Goal: Obtain resource: Obtain resource

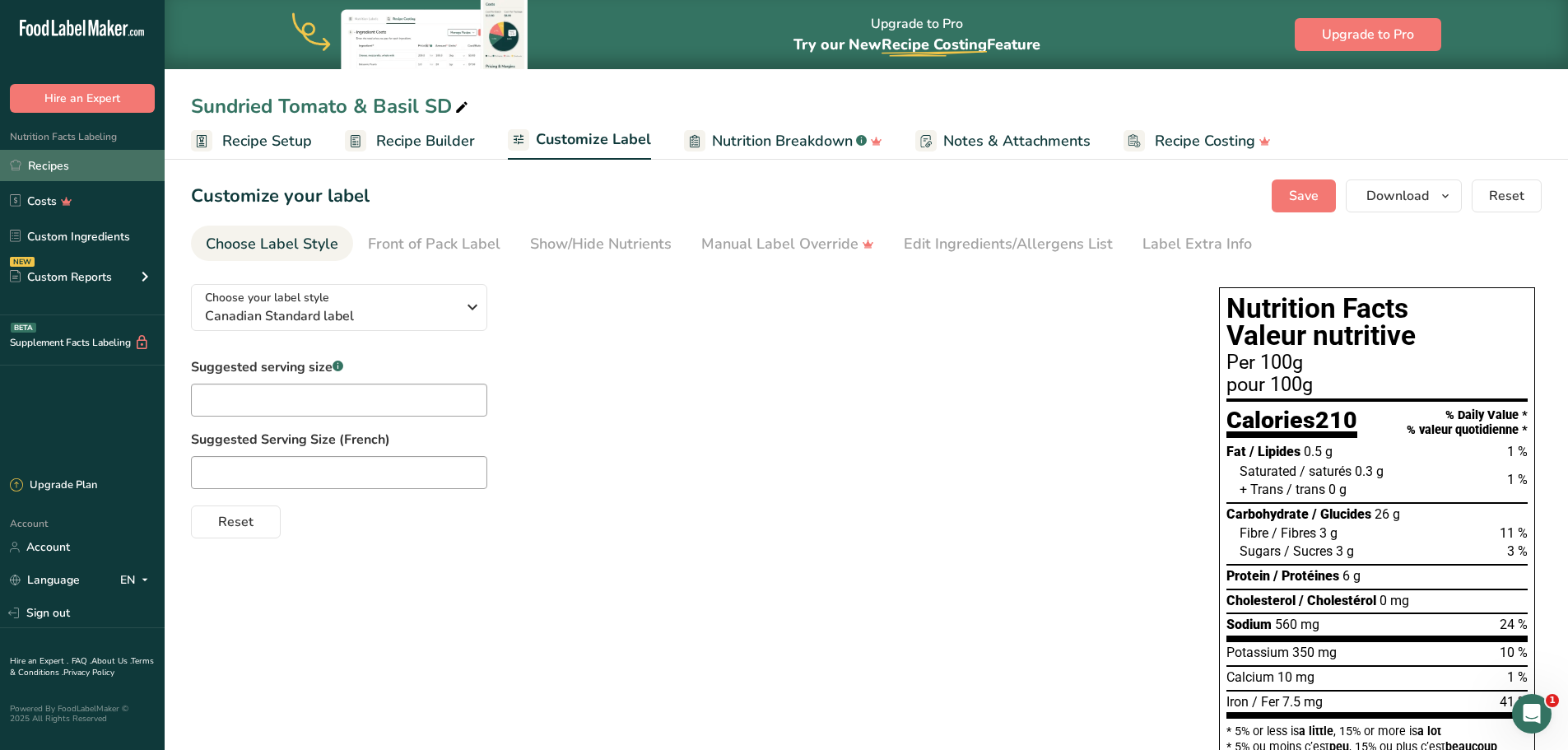
click at [55, 169] on link "Recipes" at bounding box center [82, 165] width 164 height 31
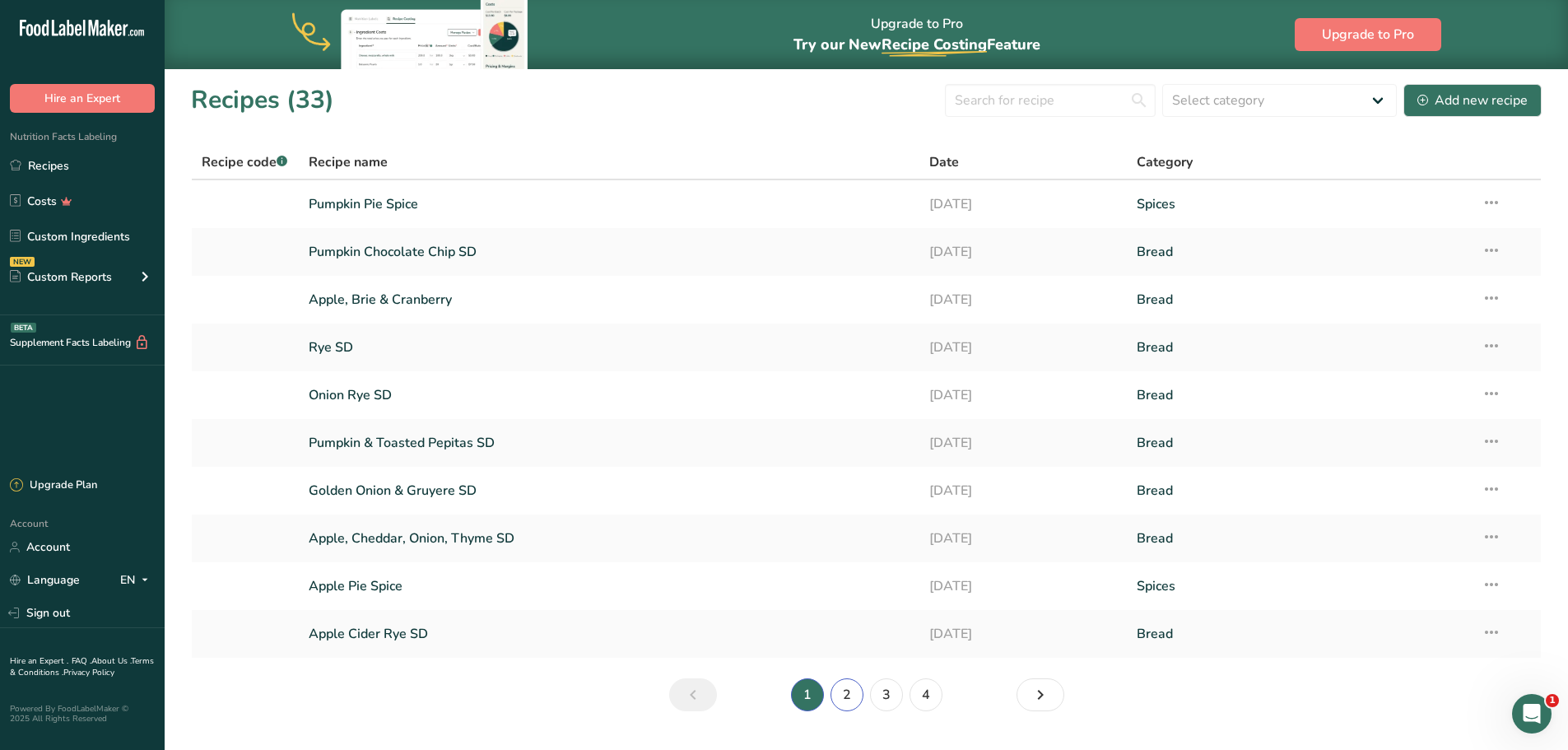
click at [845, 691] on link "2" at bounding box center [846, 694] width 32 height 32
click at [392, 347] on link "Harvest SD" at bounding box center [610, 347] width 602 height 34
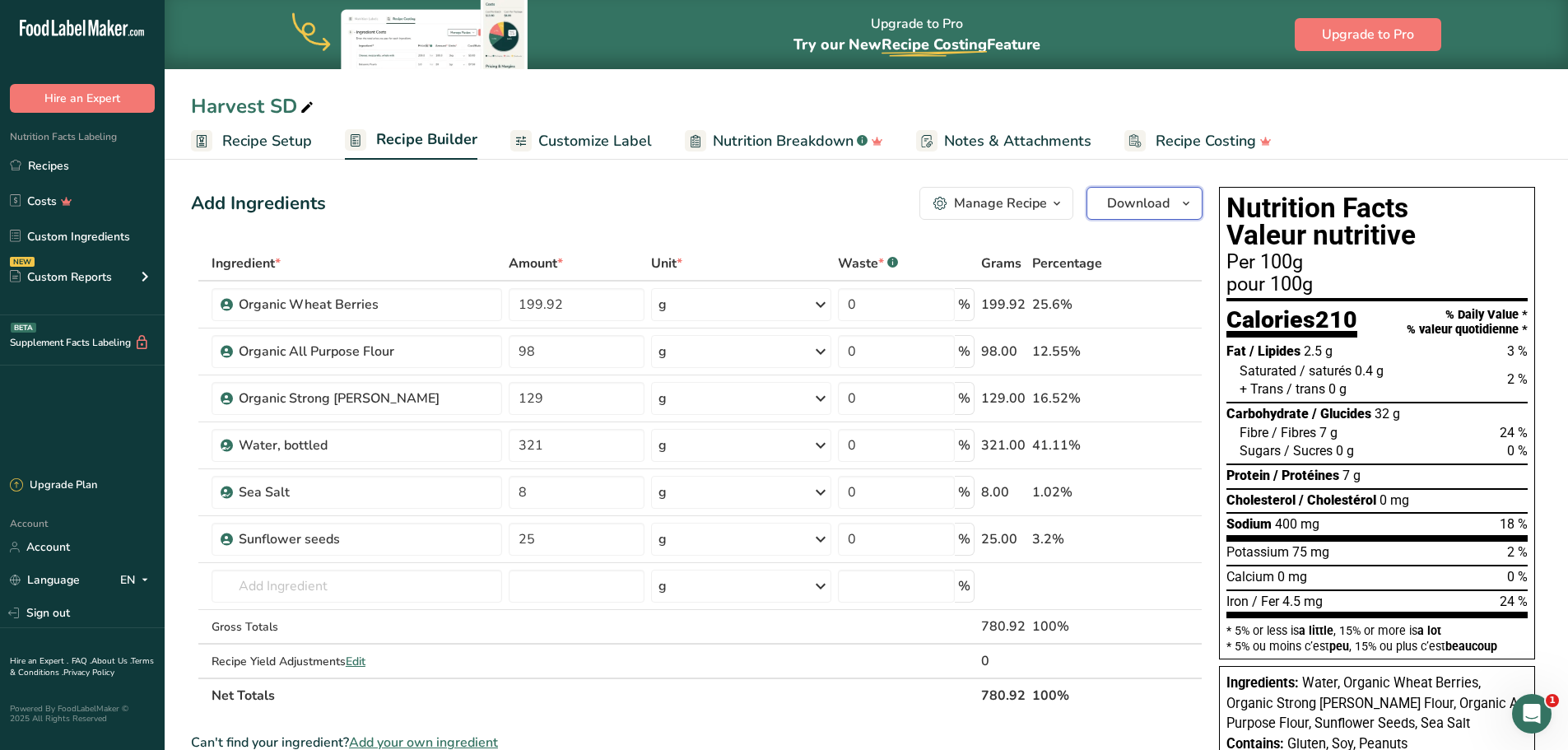
click at [1183, 212] on icon "button" at bounding box center [1186, 203] width 13 height 21
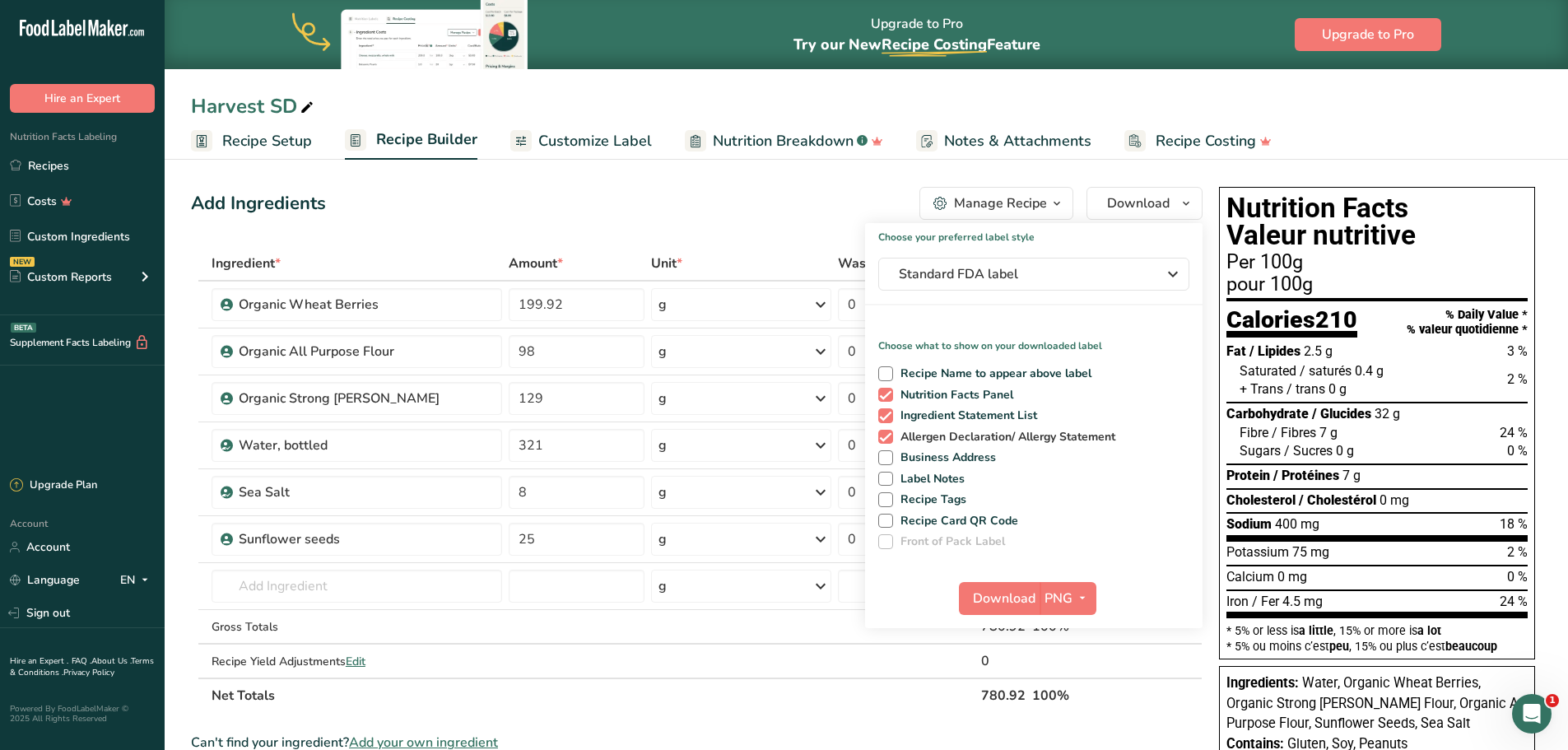
click at [888, 438] on span at bounding box center [885, 436] width 15 height 15
click at [888, 438] on input "Allergen Declaration/ Allergy Statement" at bounding box center [883, 436] width 11 height 11
checkbox input "false"
click at [1060, 596] on span "PNG" at bounding box center [1059, 599] width 28 height 20
click at [1071, 716] on link "PDF" at bounding box center [1071, 714] width 53 height 28
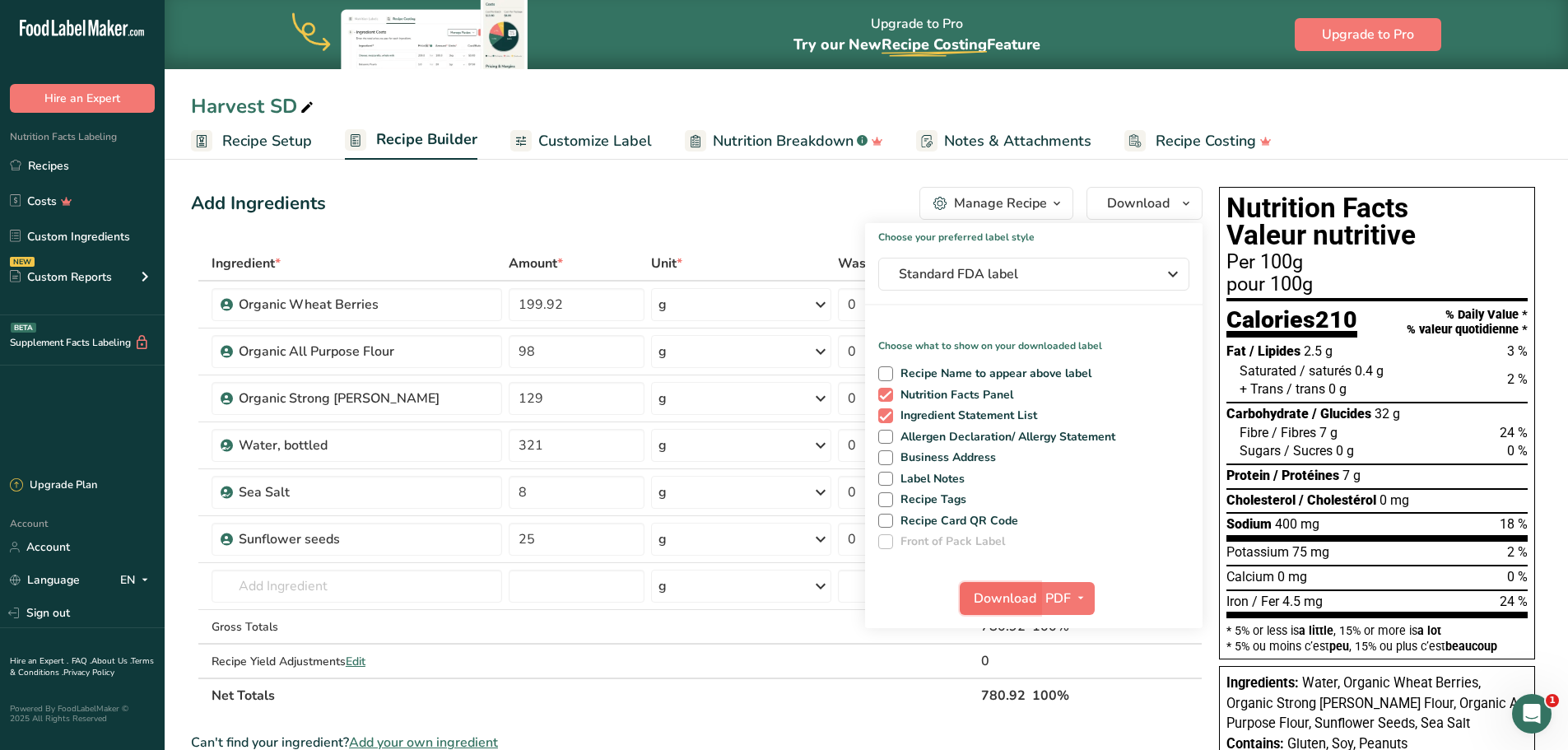
click at [1011, 600] on span "Download" at bounding box center [1006, 599] width 63 height 20
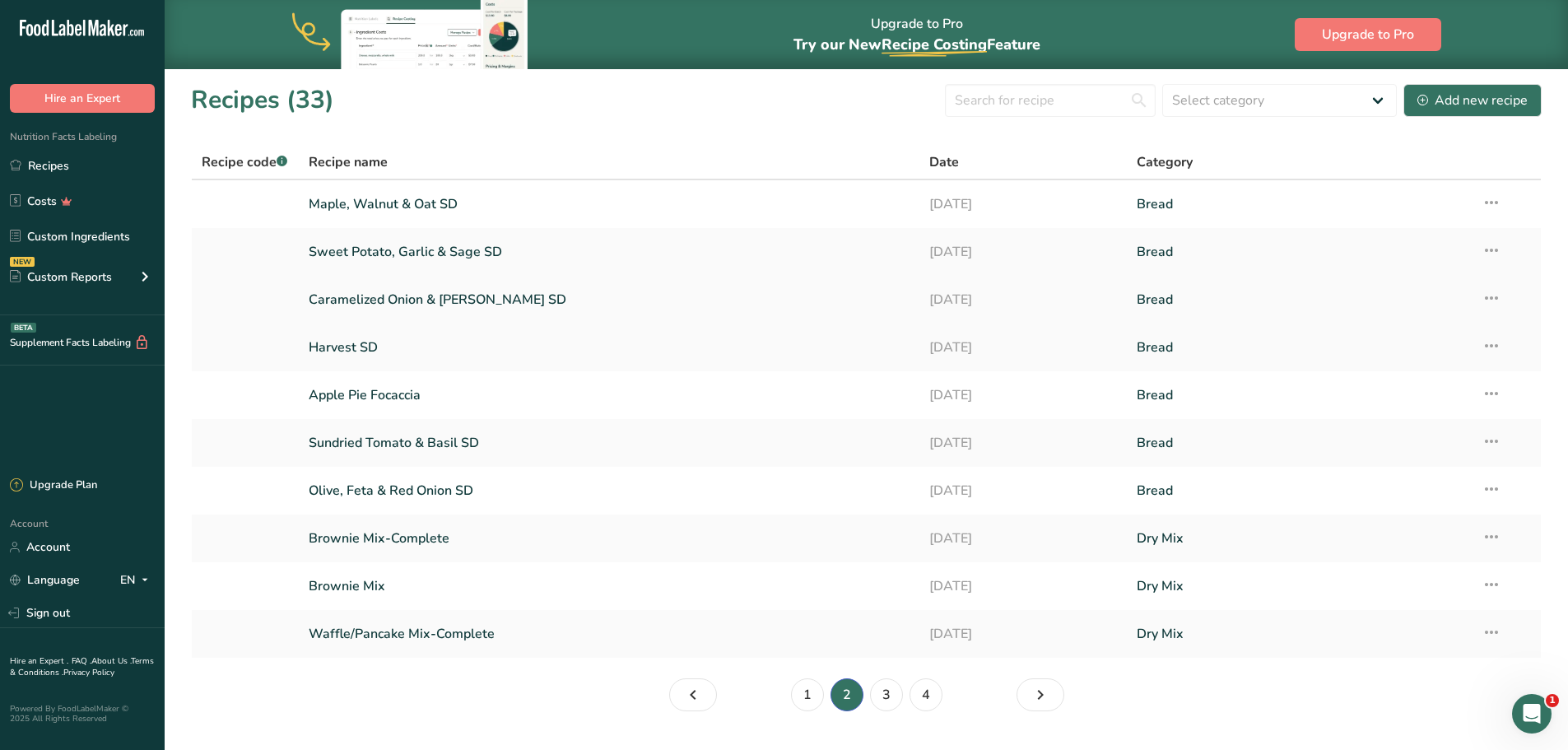
click at [502, 302] on link "Caramelized Onion & [PERSON_NAME] SD" at bounding box center [610, 299] width 602 height 34
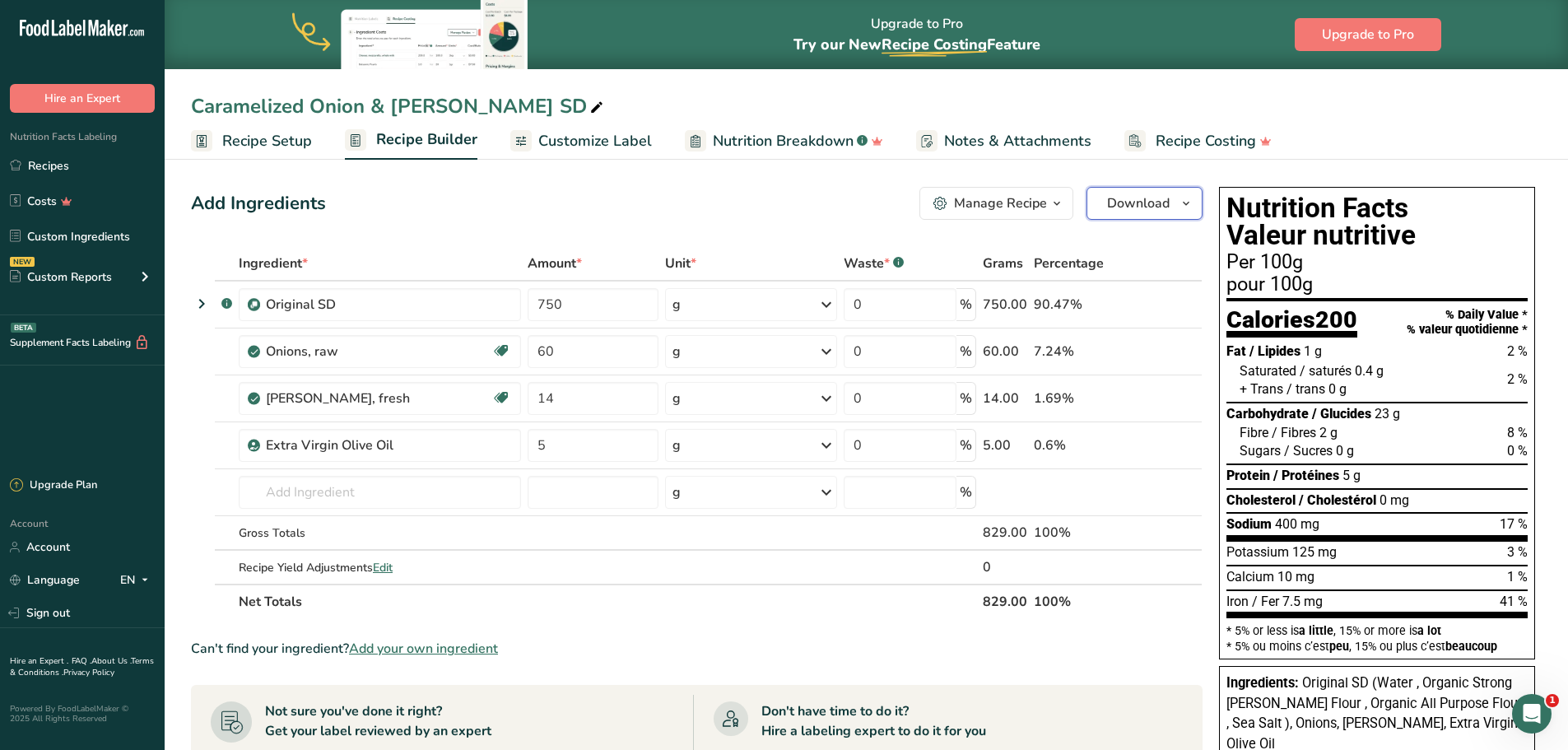
click at [1178, 210] on span "button" at bounding box center [1187, 203] width 20 height 20
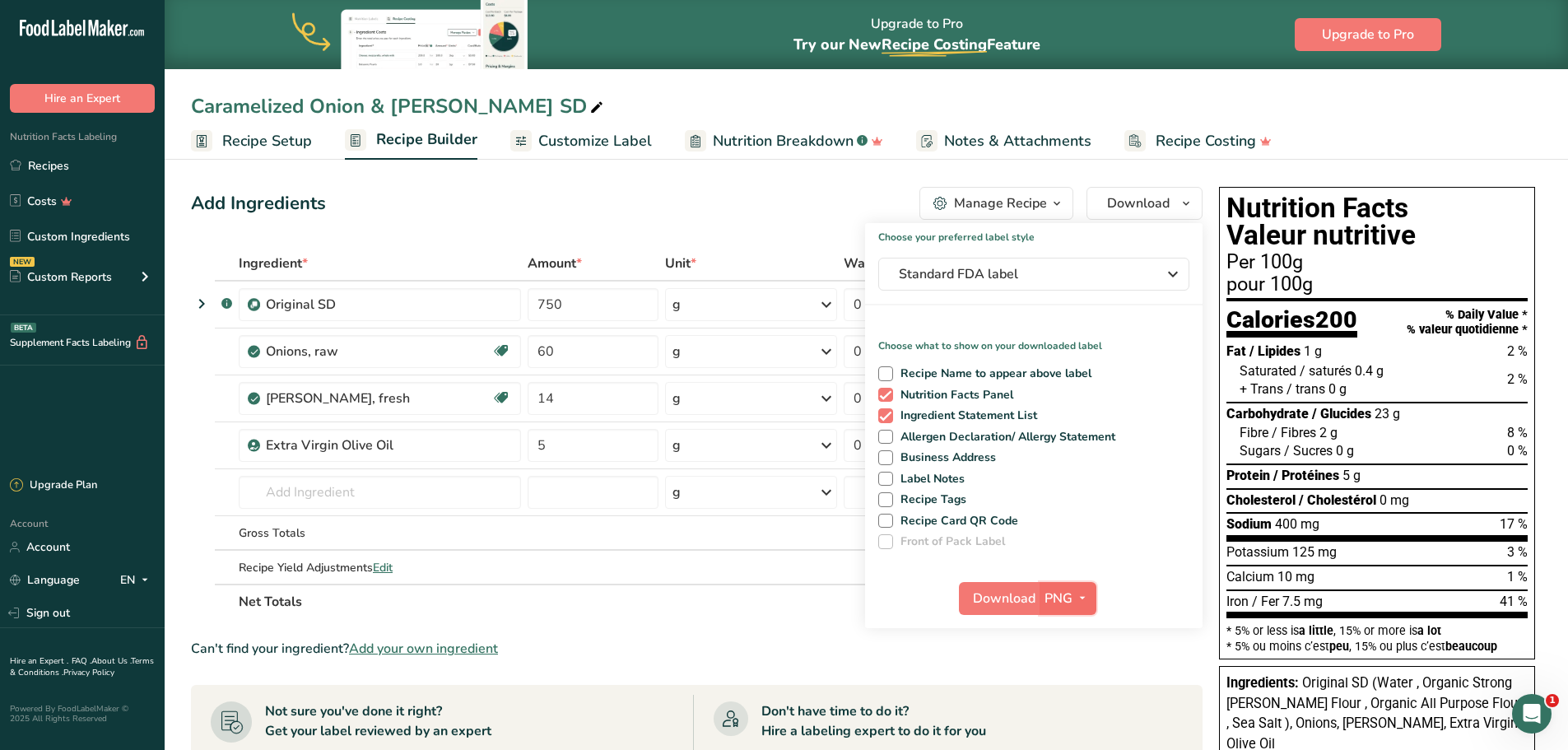
click at [1083, 597] on icon "button" at bounding box center [1081, 598] width 13 height 21
click at [1080, 711] on link "PDF" at bounding box center [1071, 714] width 53 height 28
click at [109, 233] on link "Custom Ingredients" at bounding box center [82, 236] width 164 height 31
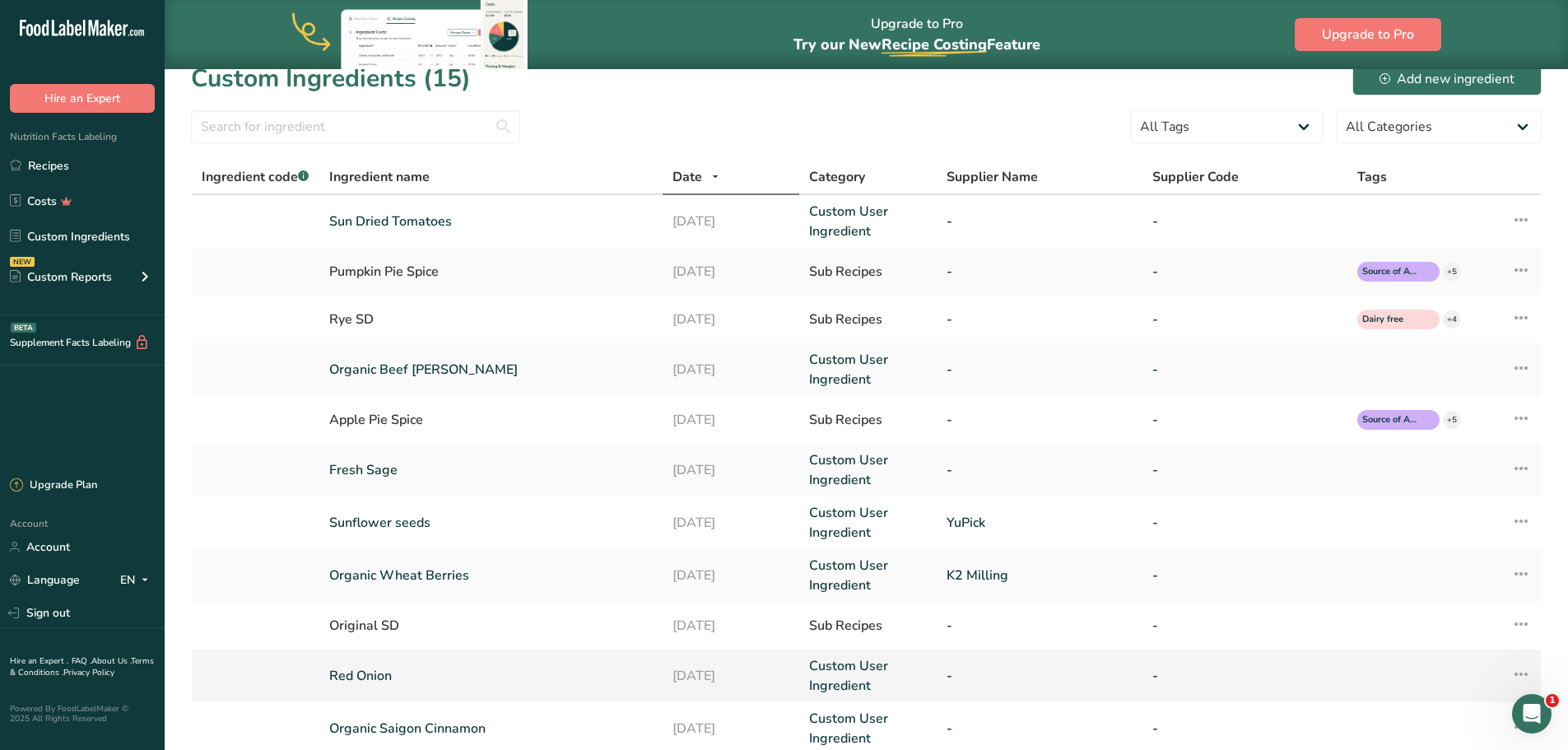
scroll to position [21, 0]
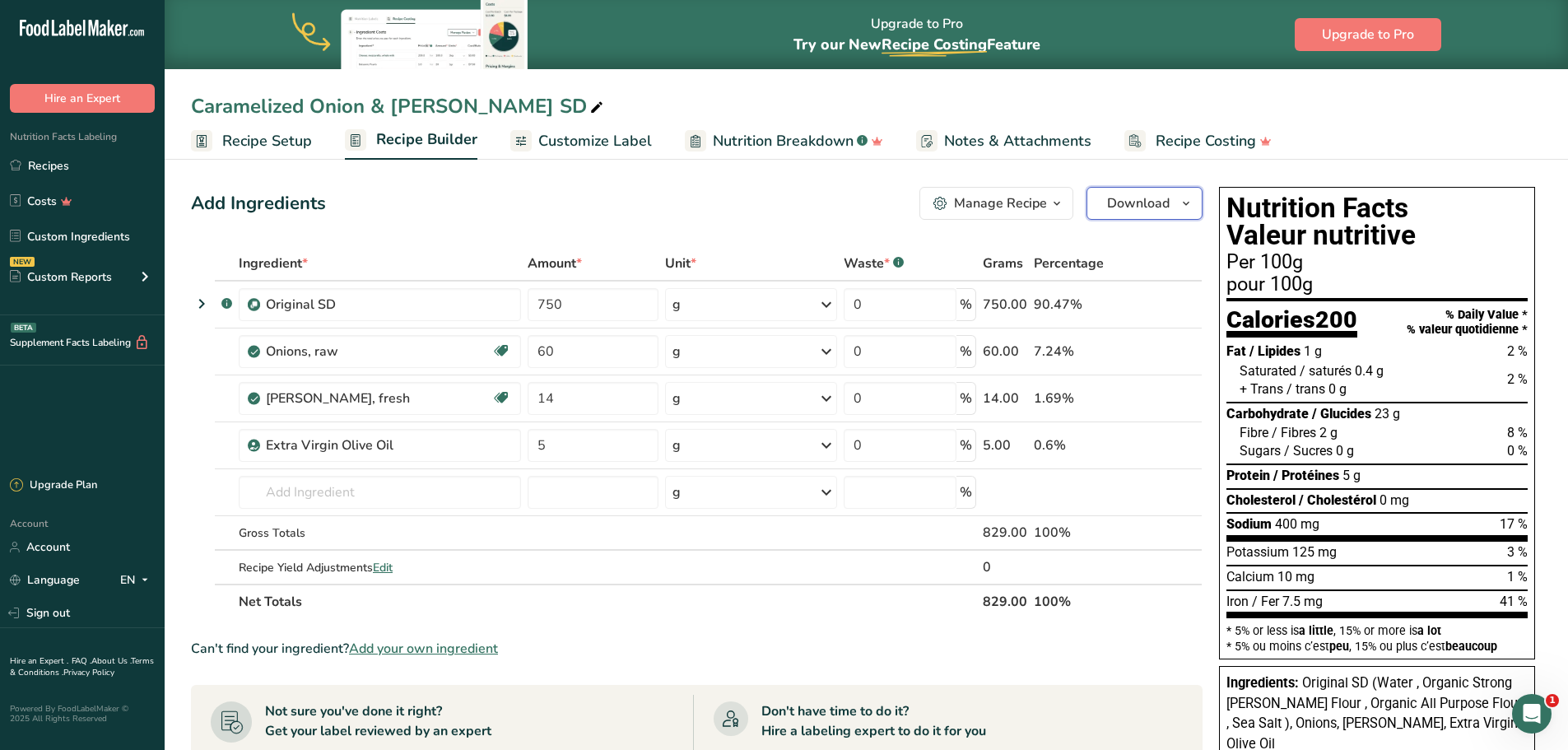
click at [1192, 204] on span "button" at bounding box center [1187, 203] width 20 height 20
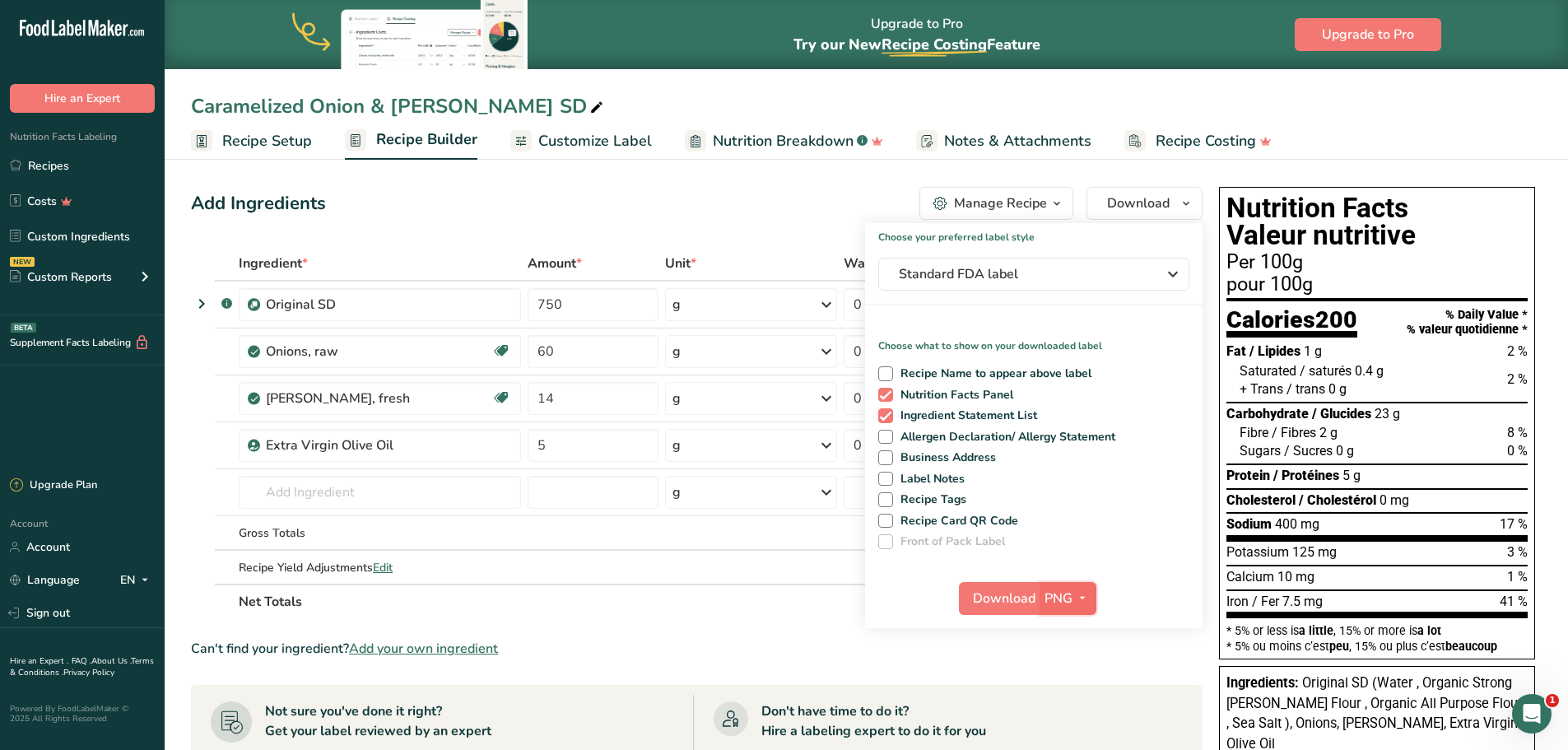
click at [1075, 599] on icon "button" at bounding box center [1081, 598] width 13 height 21
click at [1074, 720] on link "PDF" at bounding box center [1071, 714] width 53 height 28
click at [1024, 596] on span "Download" at bounding box center [1006, 599] width 63 height 20
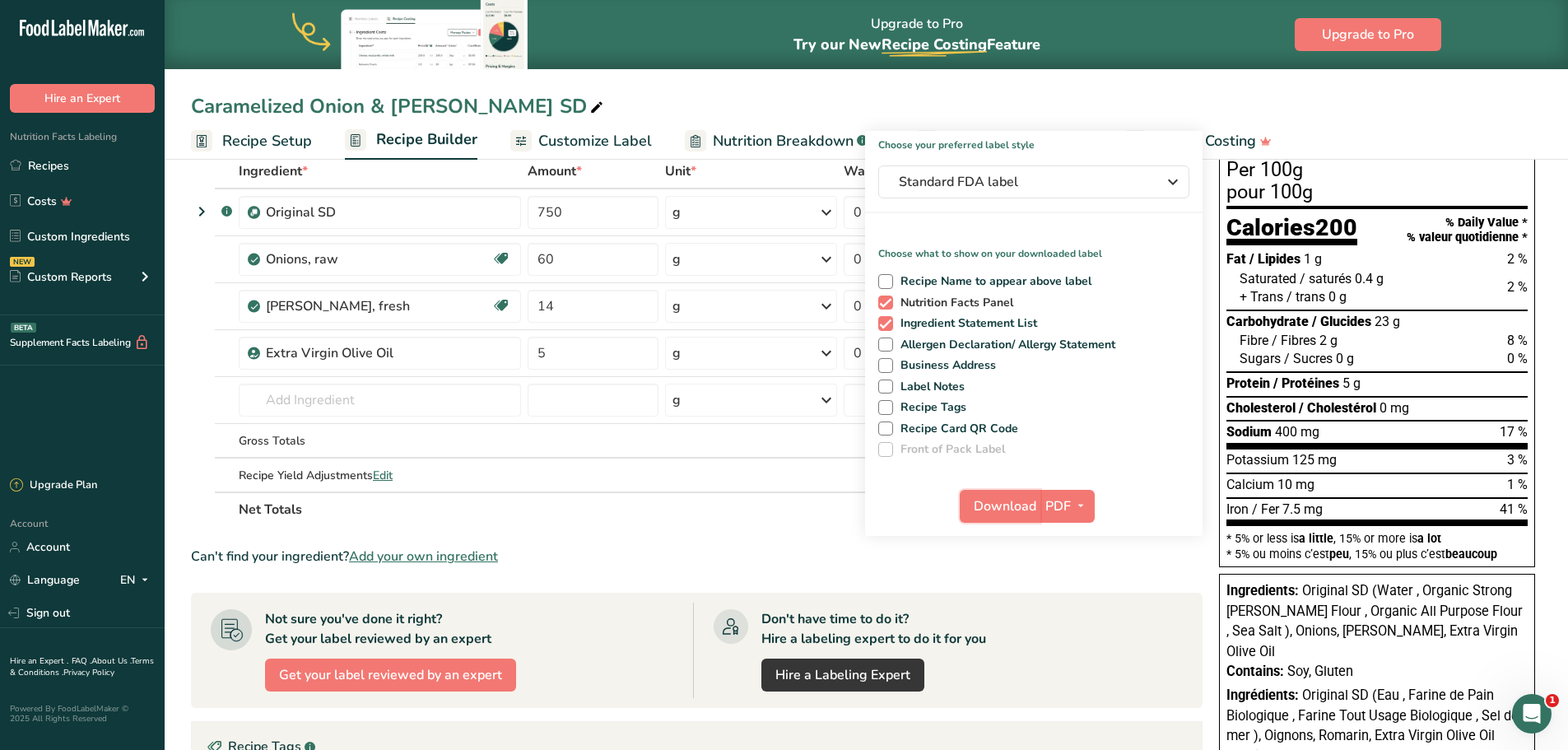
scroll to position [91, 0]
click at [1019, 503] on span "Download" at bounding box center [1006, 507] width 63 height 20
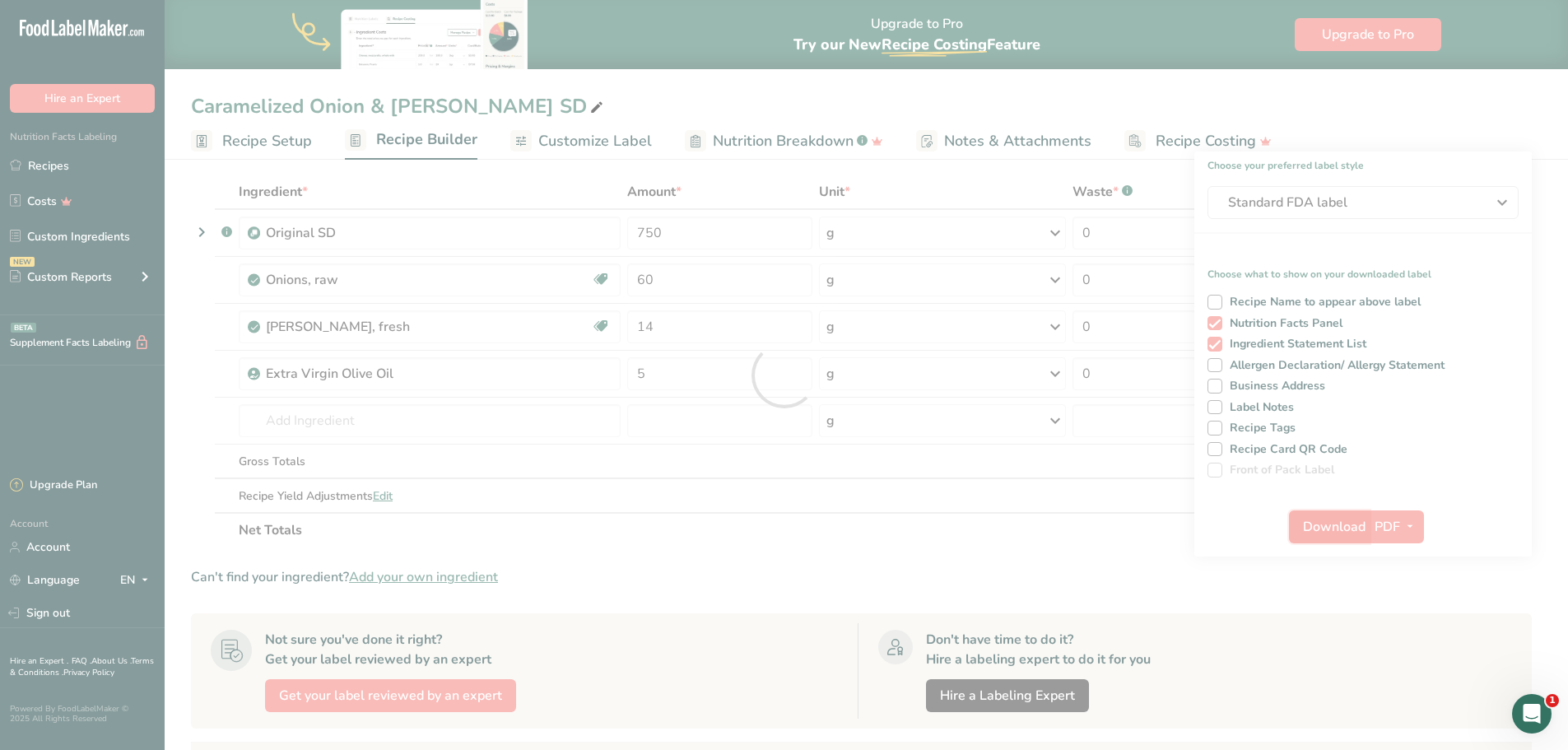
scroll to position [0, 0]
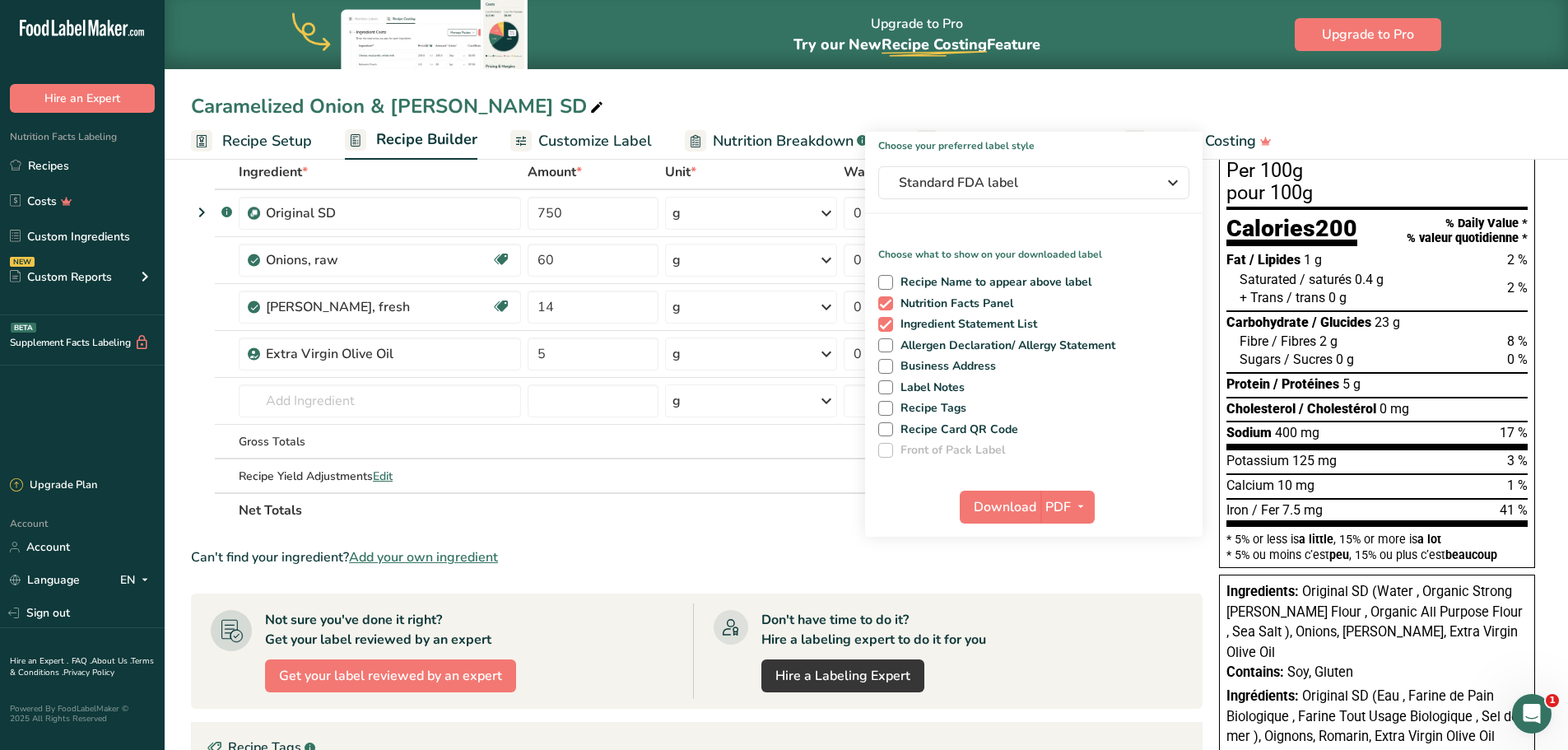
click at [583, 145] on span "Customize Label" at bounding box center [596, 141] width 114 height 23
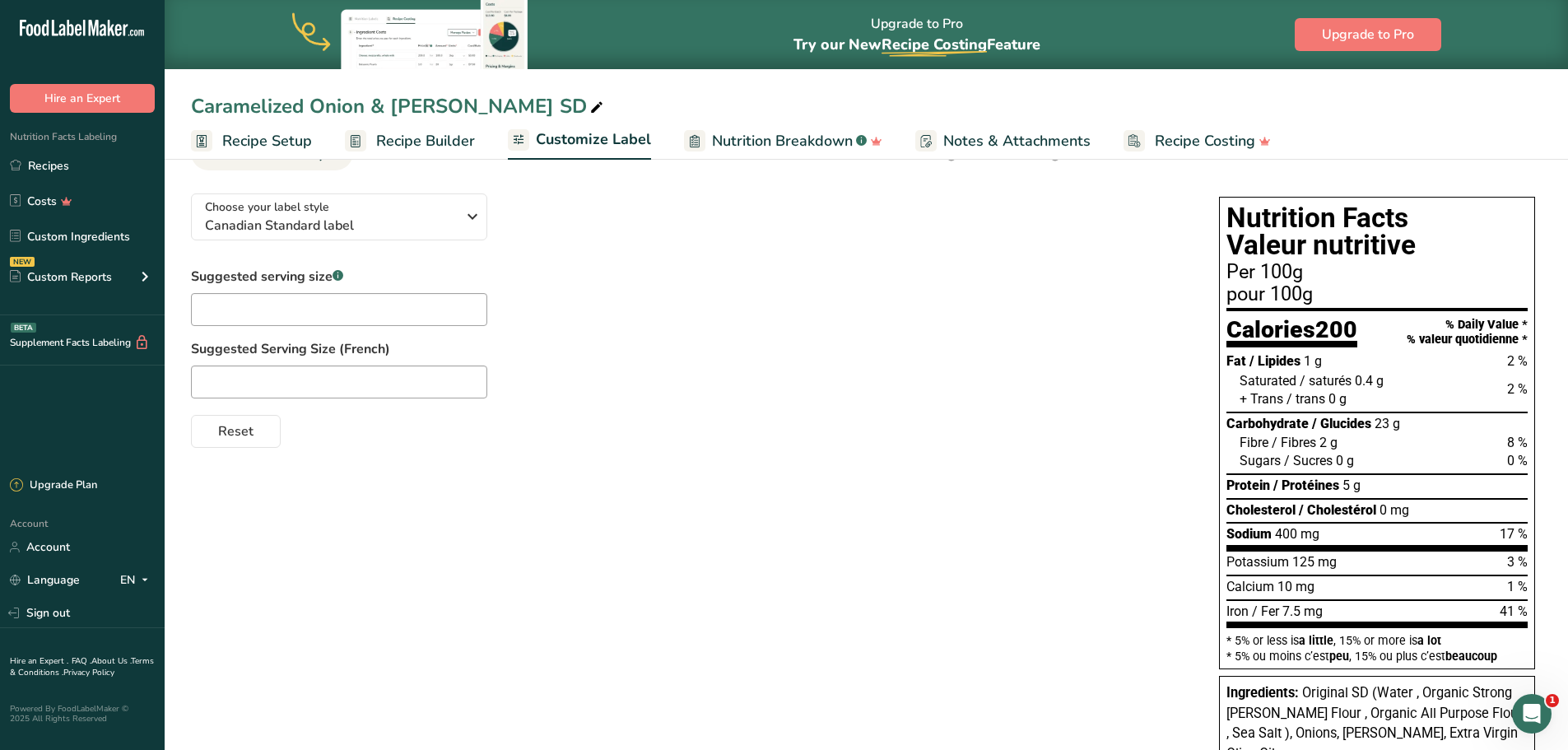
click at [584, 282] on div "Suggested serving size .a-a{fill:#347362;}.b-a{fill:#fff;} Suggested Serving Si…" at bounding box center [688, 357] width 995 height 181
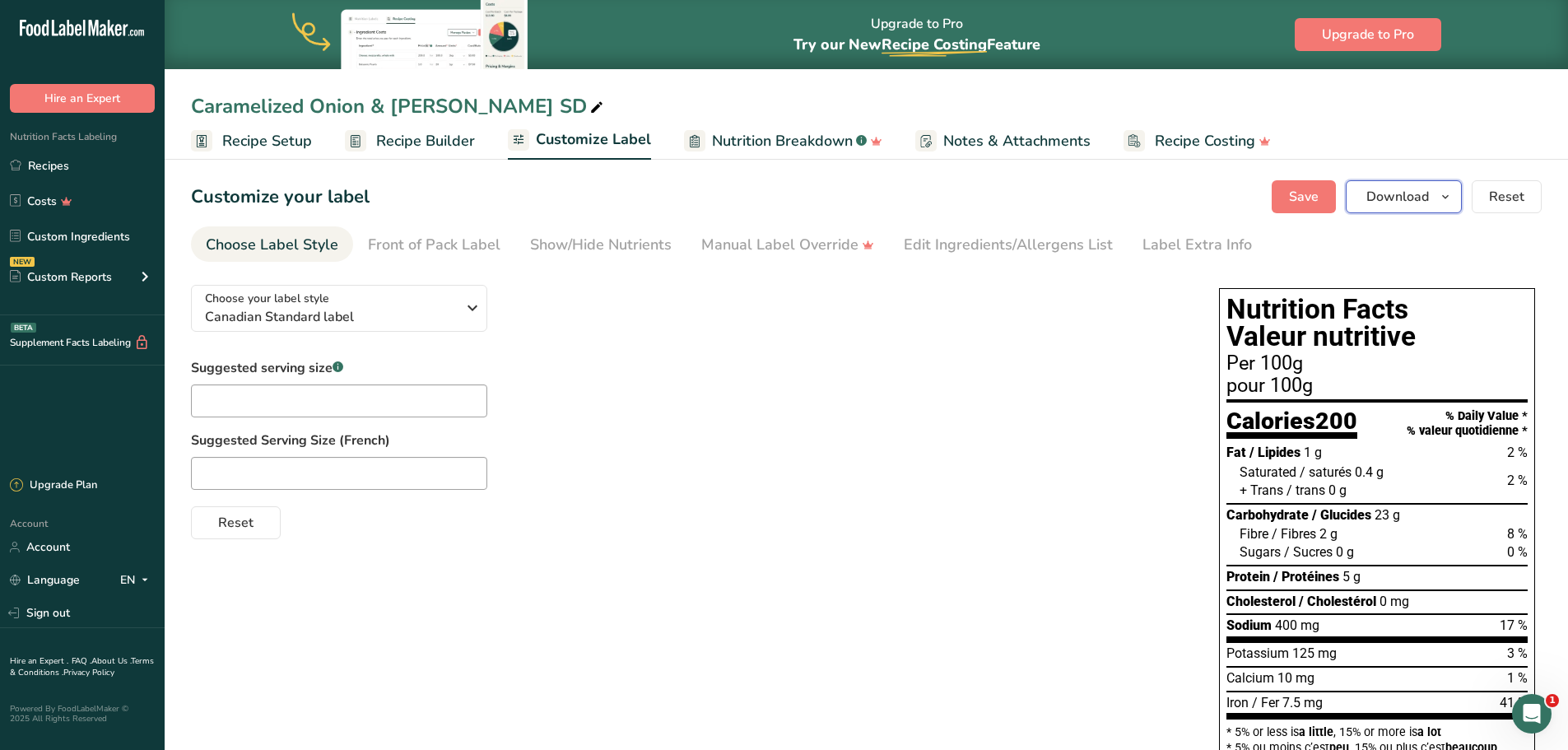
click at [1440, 194] on icon "button" at bounding box center [1445, 197] width 13 height 21
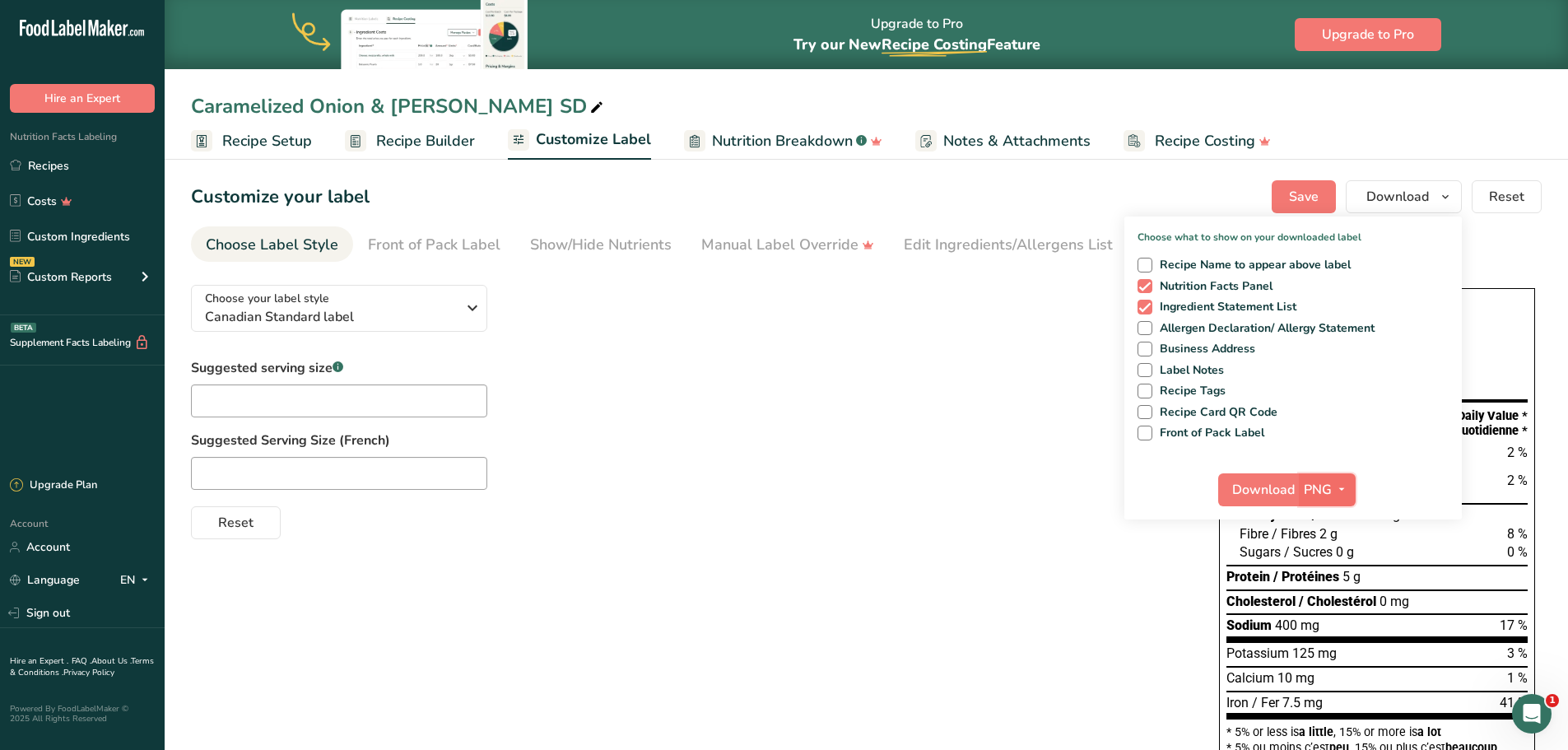
click at [1346, 488] on icon "button" at bounding box center [1341, 489] width 13 height 21
click at [1335, 599] on link "PDF" at bounding box center [1329, 605] width 53 height 28
click at [1267, 493] on span "Download" at bounding box center [1264, 490] width 63 height 20
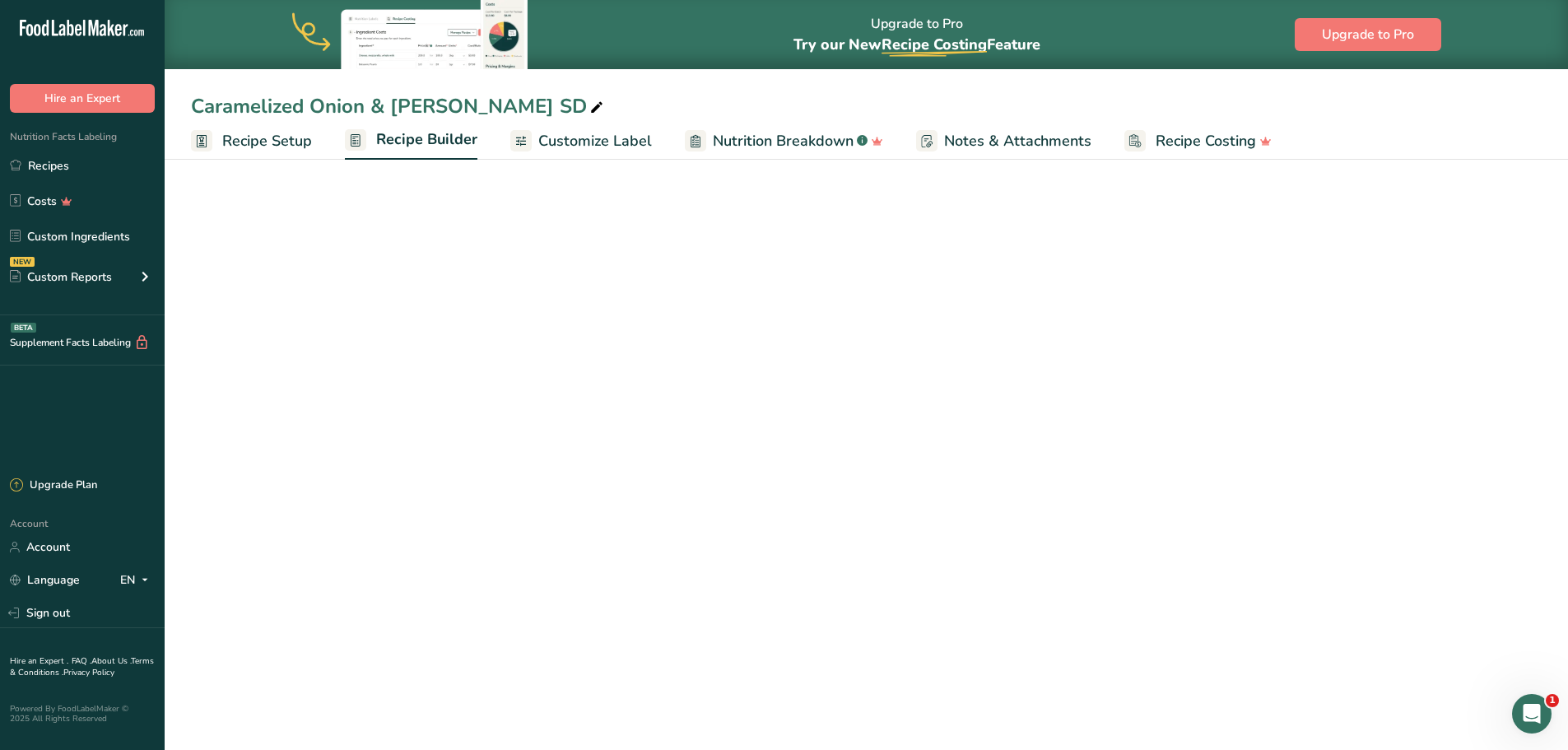
scroll to position [91, 0]
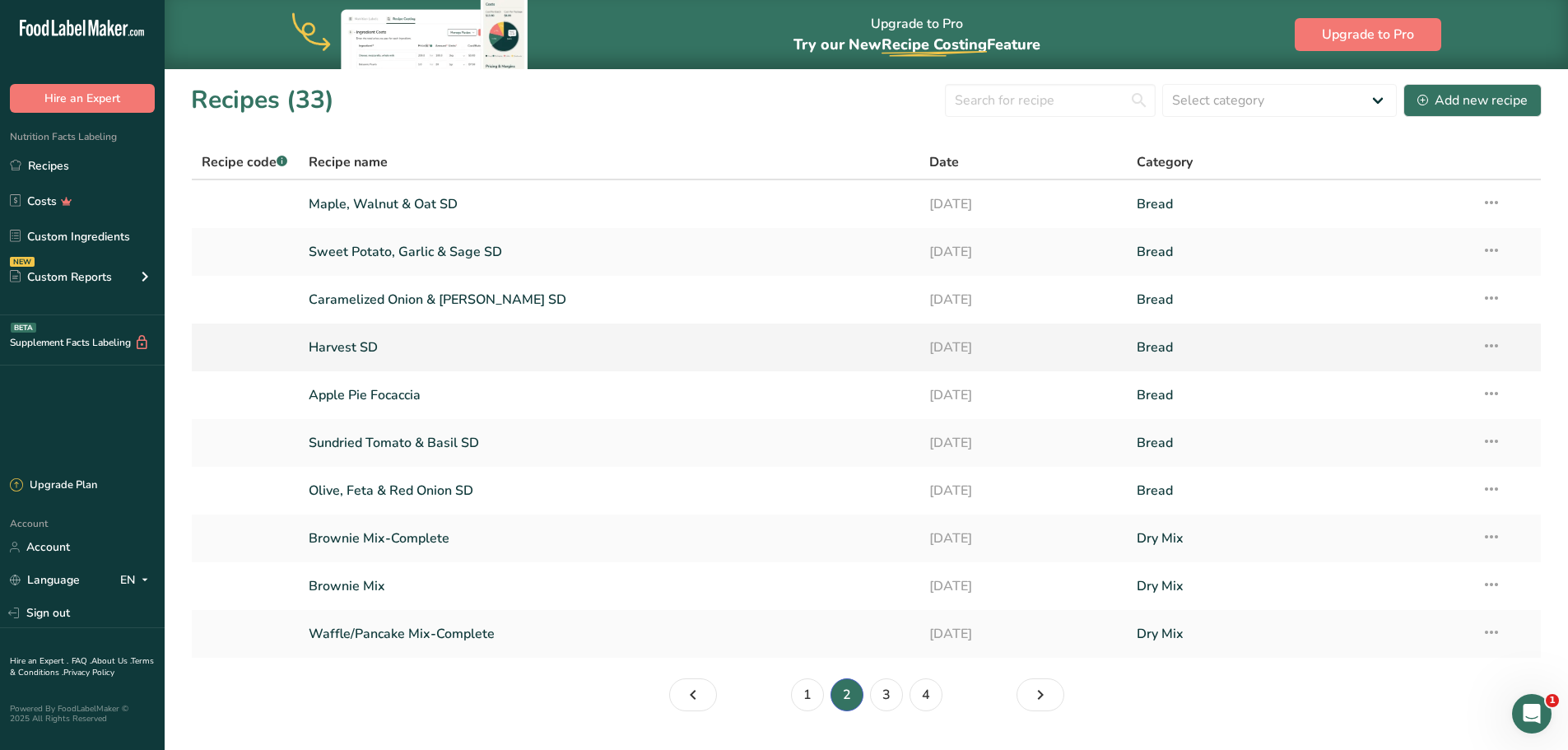
click at [382, 352] on link "Harvest SD" at bounding box center [610, 347] width 602 height 34
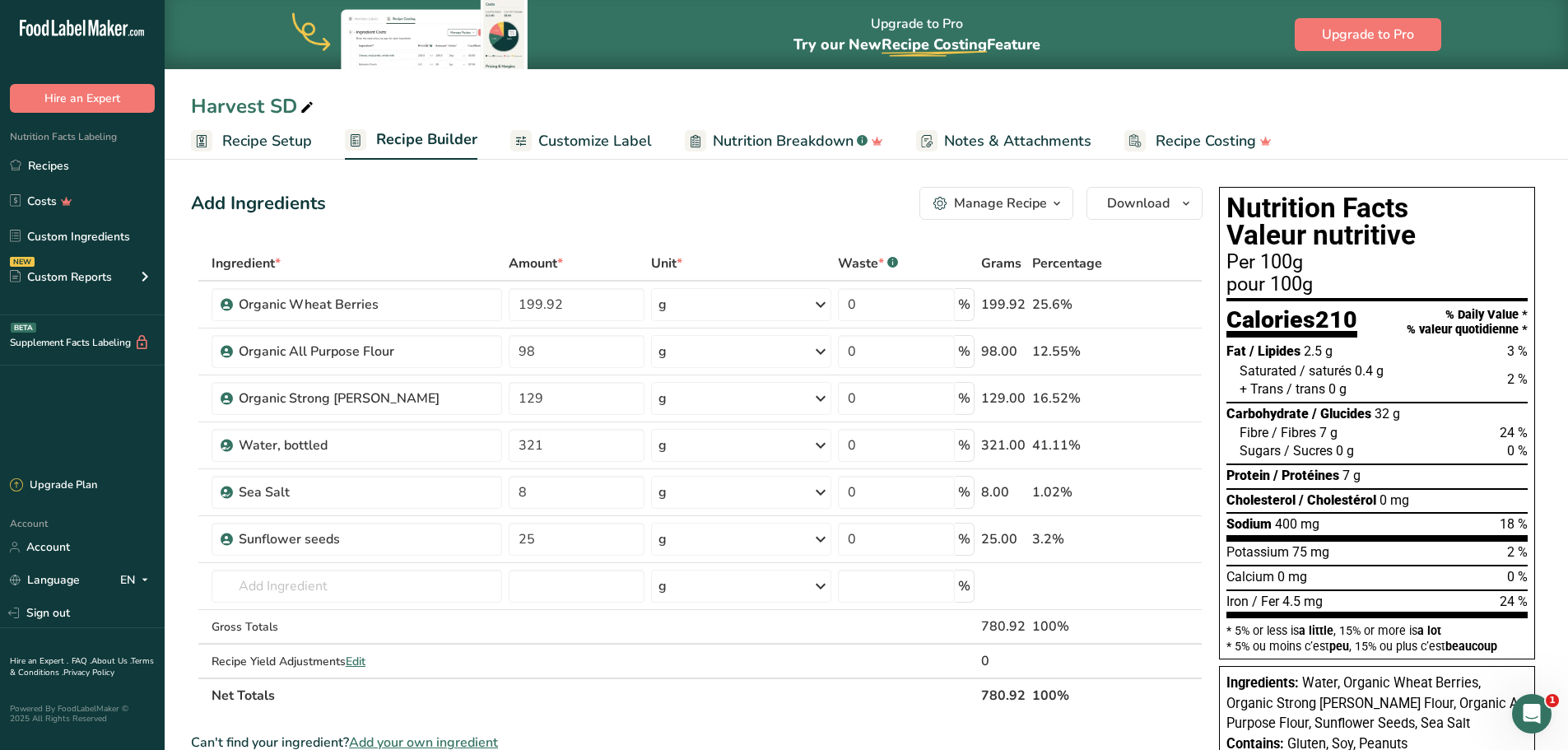
click at [577, 144] on span "Customize Label" at bounding box center [596, 141] width 114 height 23
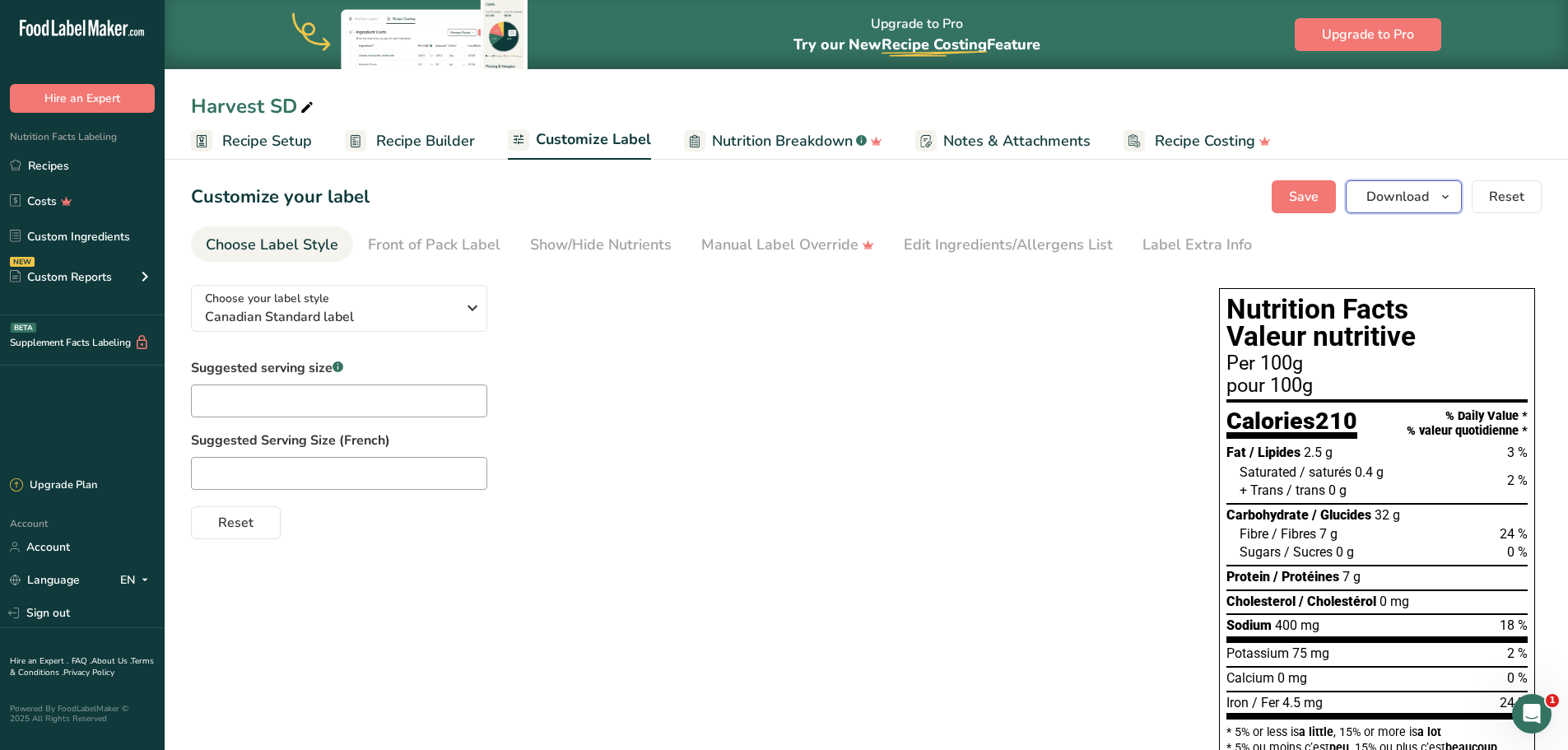
click at [1440, 209] on button "Download" at bounding box center [1404, 196] width 116 height 32
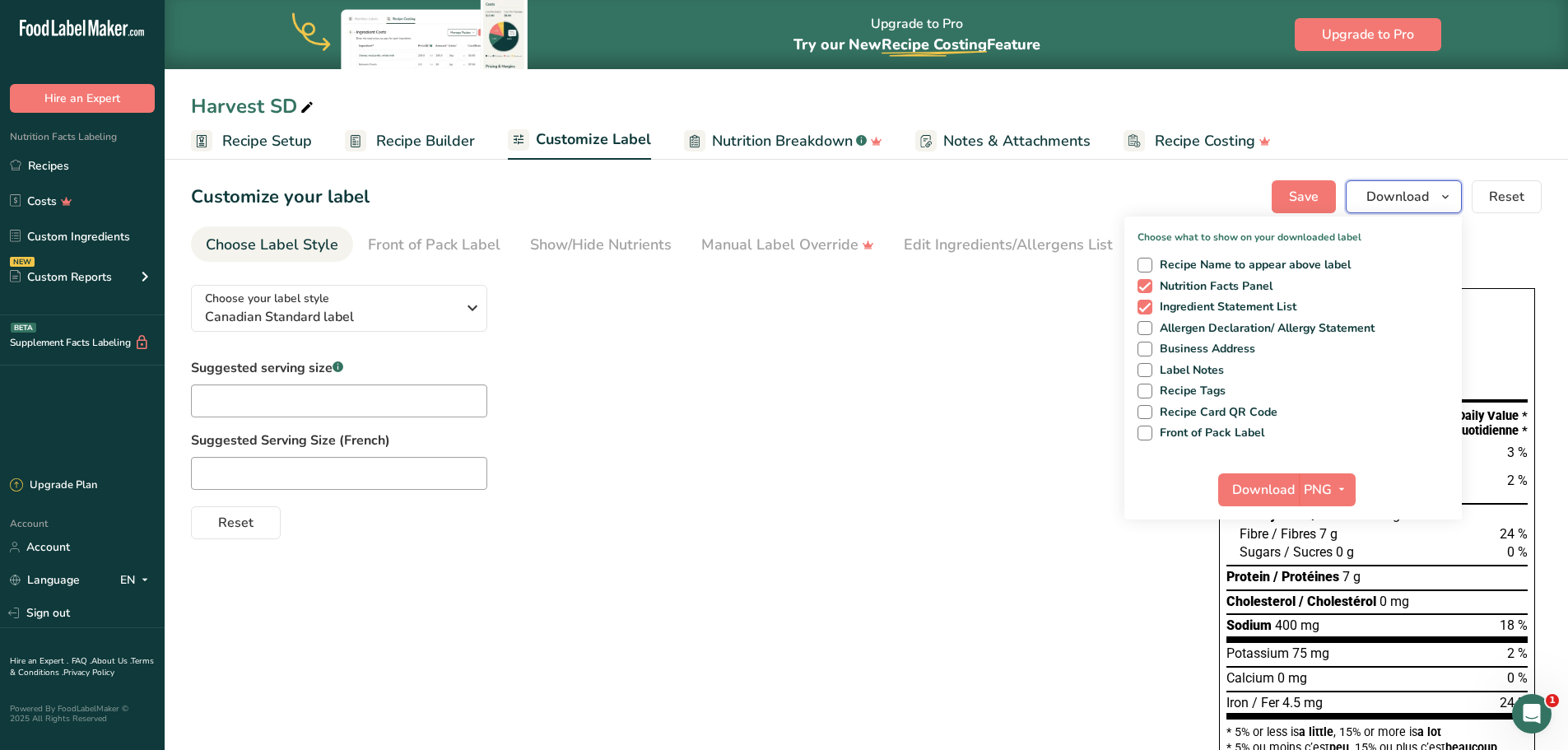
click at [1440, 209] on button "Download" at bounding box center [1404, 196] width 116 height 32
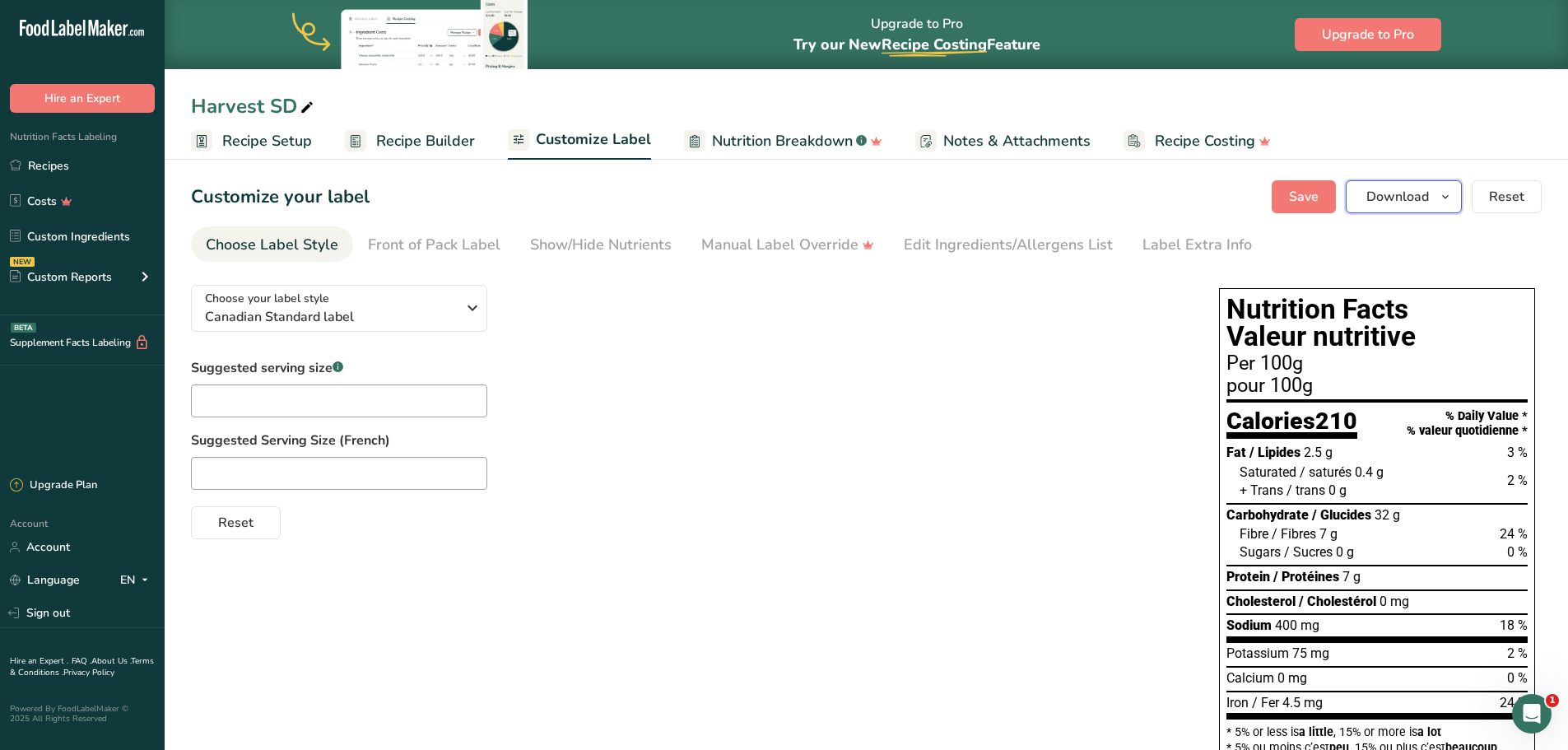
click at [1440, 209] on button "Download" at bounding box center [1404, 196] width 116 height 32
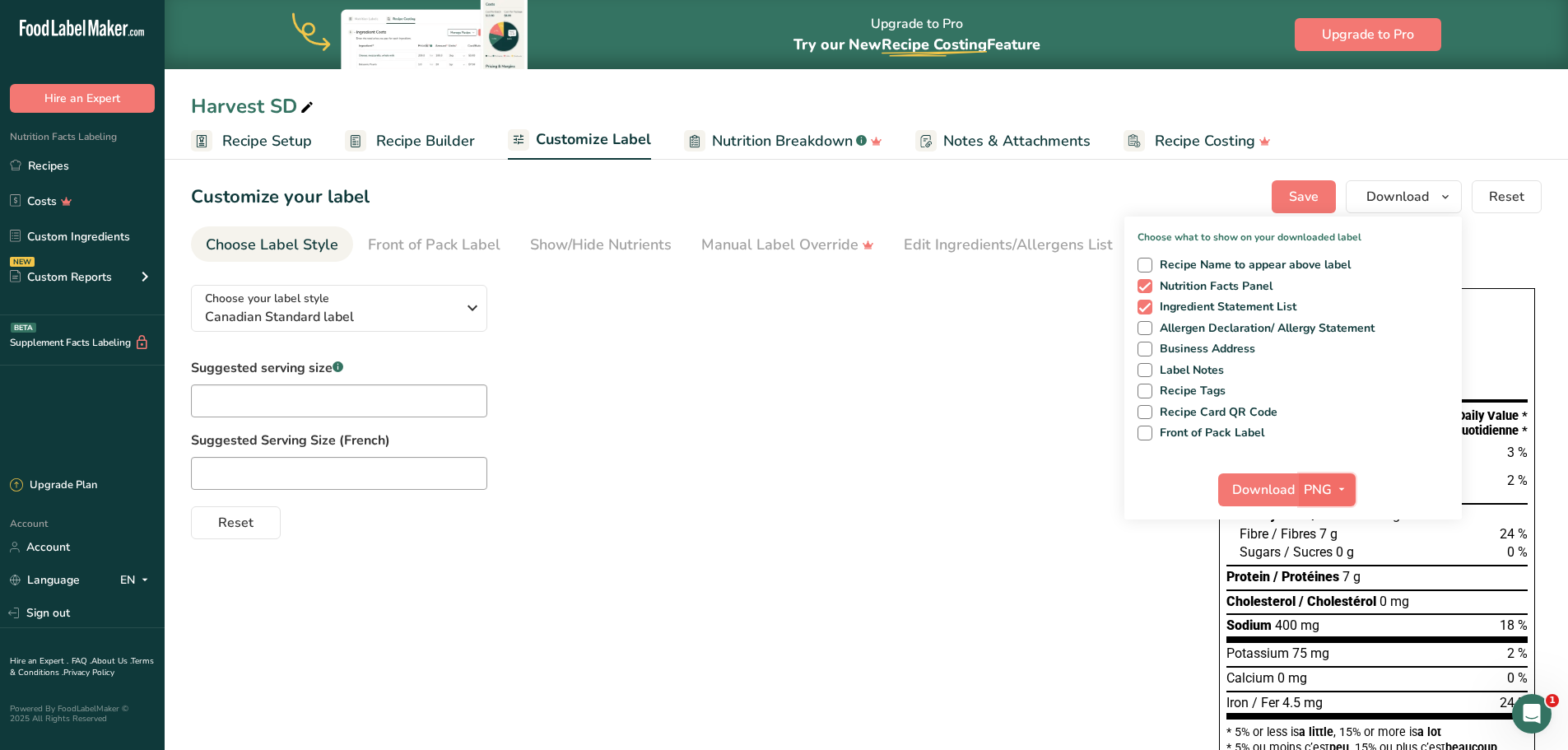
click at [1325, 478] on button "PNG" at bounding box center [1327, 489] width 57 height 32
click at [1338, 600] on link "PDF" at bounding box center [1329, 605] width 53 height 28
click at [1273, 495] on span "Download" at bounding box center [1264, 490] width 63 height 20
